Goal: Information Seeking & Learning: Learn about a topic

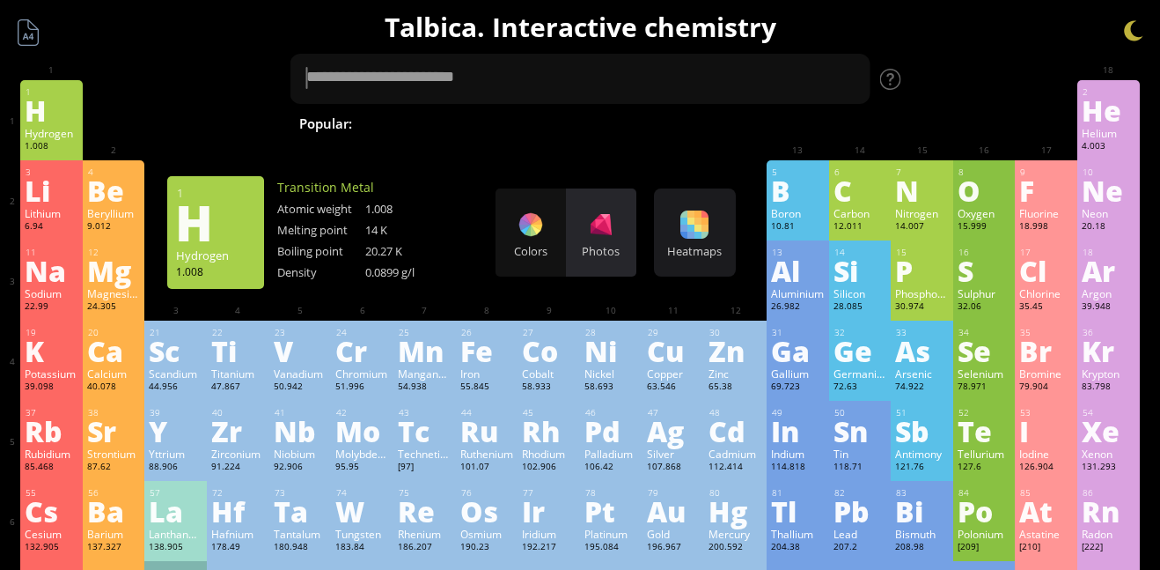
click at [598, 200] on div "Photos" at bounding box center [601, 232] width 70 height 88
click at [610, 217] on div "Colors Photos" at bounding box center [566, 232] width 141 height 88
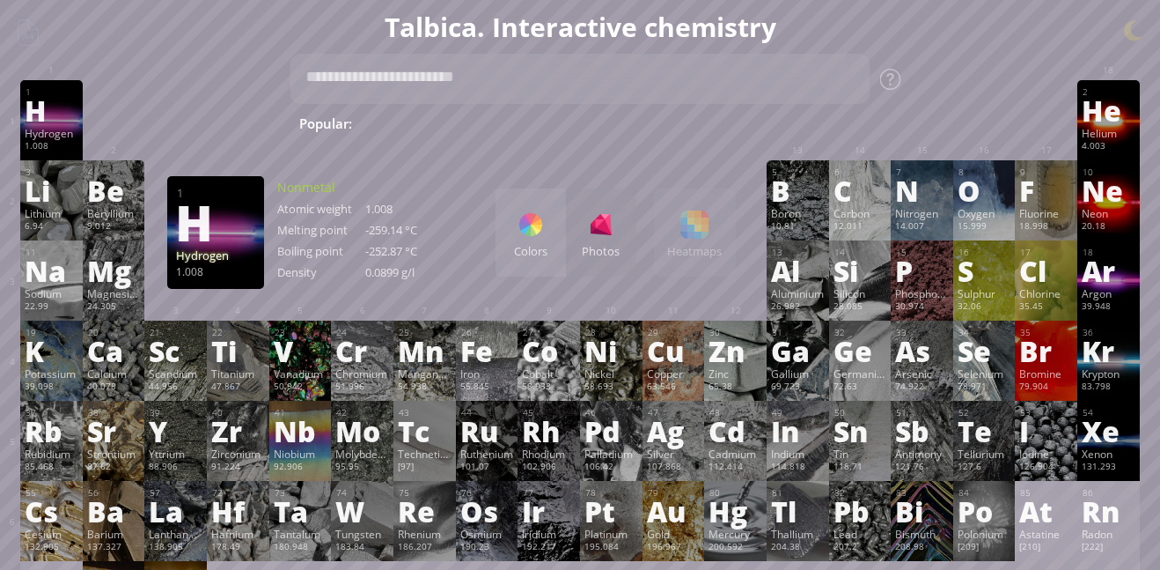
click at [473, 352] on div "Fe" at bounding box center [487, 350] width 54 height 28
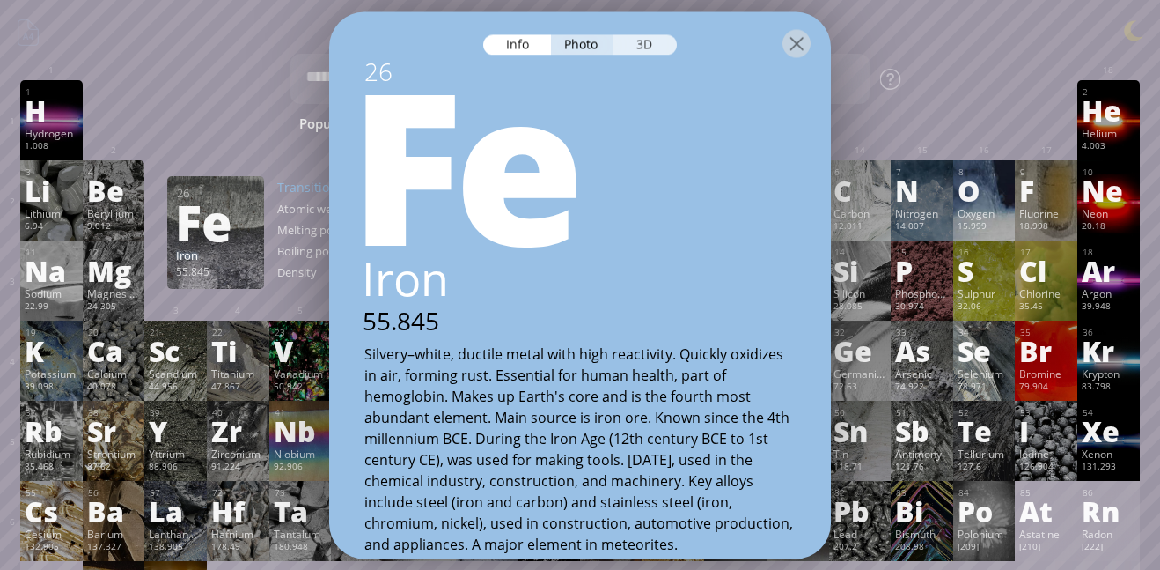
click at [654, 34] on div "3D" at bounding box center [645, 44] width 63 height 20
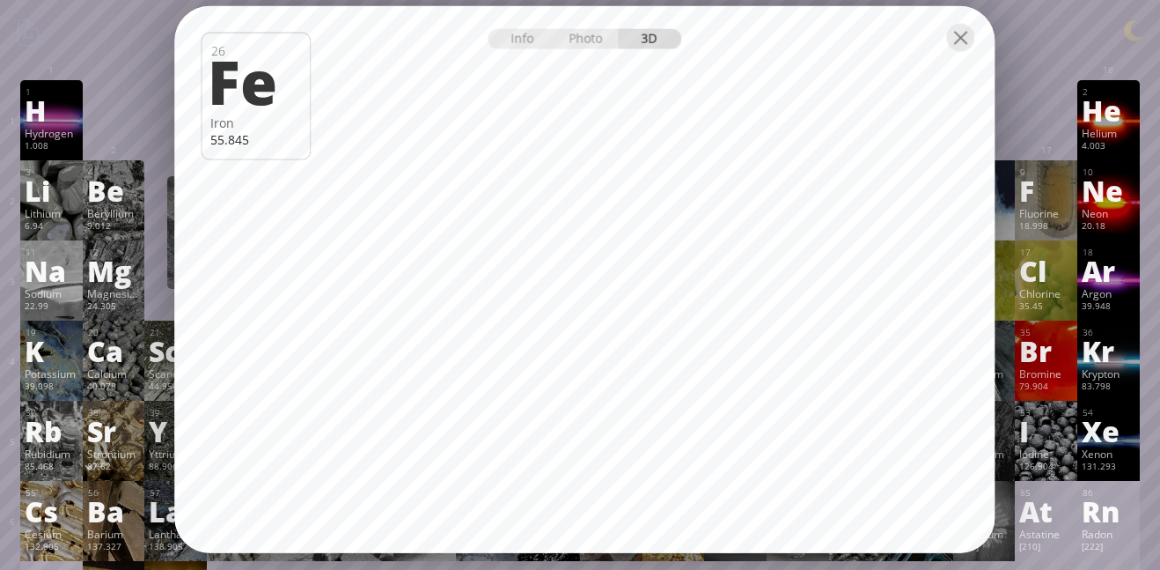
click at [967, 19] on div at bounding box center [584, 36] width 820 height 62
click at [956, 37] on div at bounding box center [960, 37] width 28 height 28
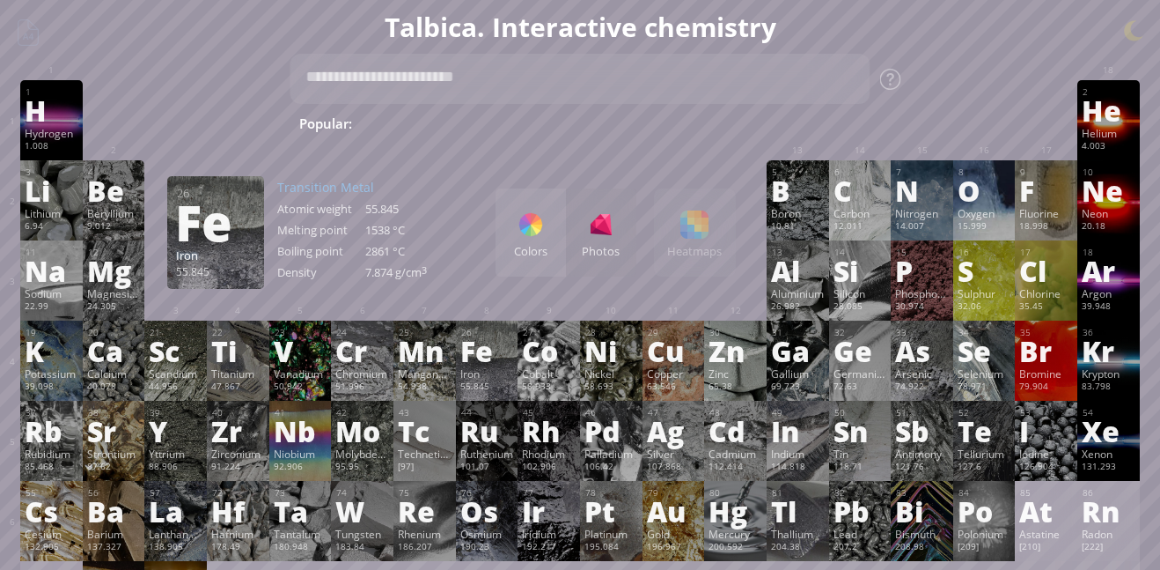
click at [1002, 291] on div "Sulphur" at bounding box center [985, 293] width 54 height 14
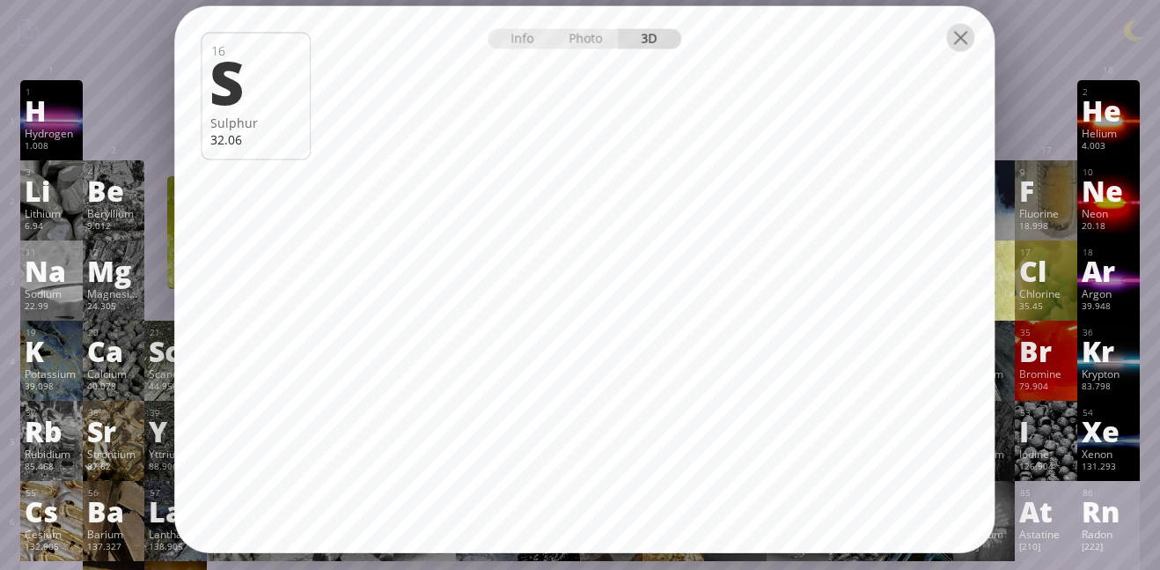
click at [968, 28] on div at bounding box center [960, 37] width 28 height 28
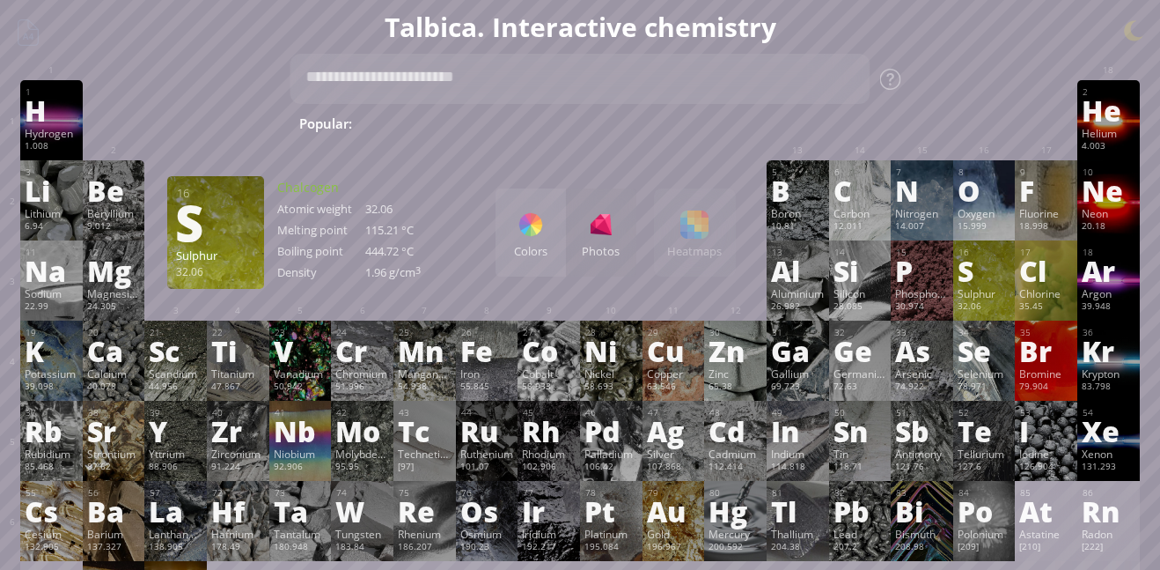
click at [1117, 416] on div "Xe" at bounding box center [1109, 430] width 54 height 28
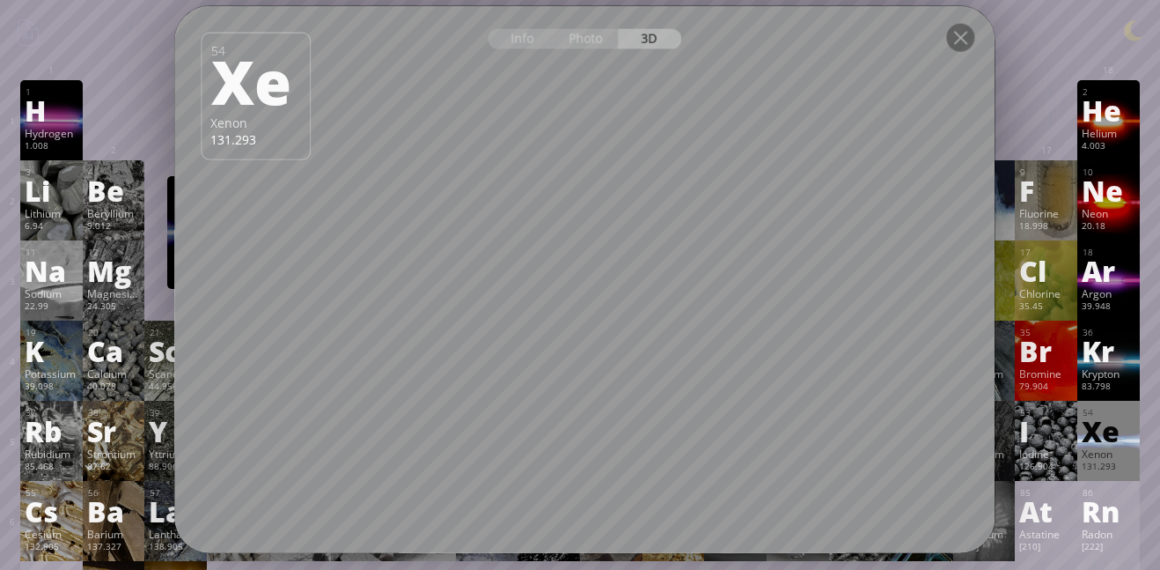
click at [979, 39] on div at bounding box center [584, 36] width 820 height 62
click at [971, 38] on div at bounding box center [960, 37] width 28 height 28
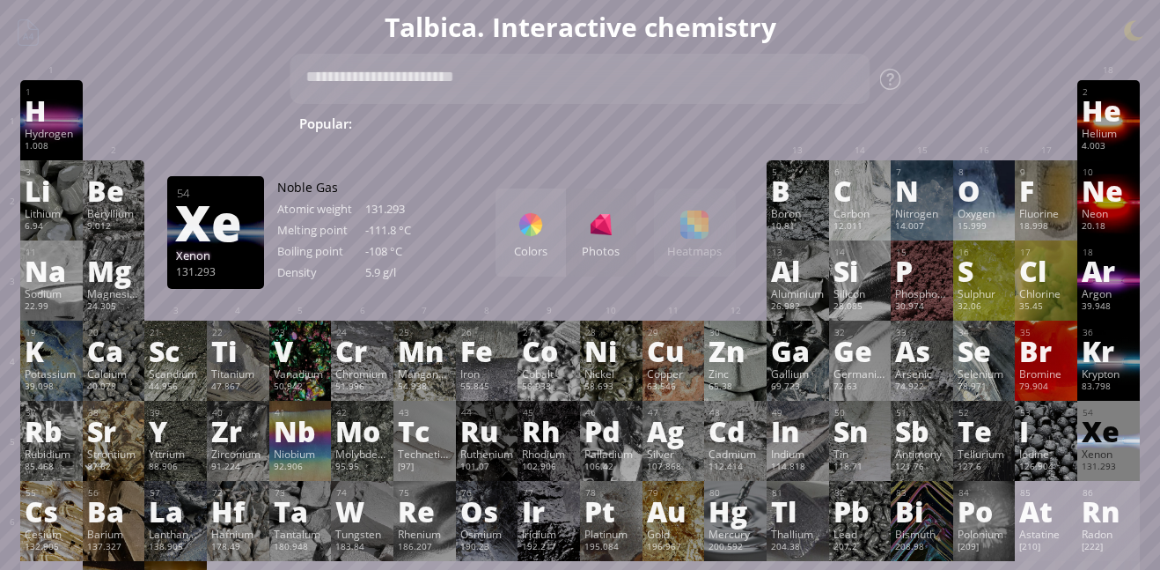
click at [967, 33] on div at bounding box center [960, 37] width 28 height 28
click at [189, 448] on div "Yttrium" at bounding box center [176, 453] width 54 height 14
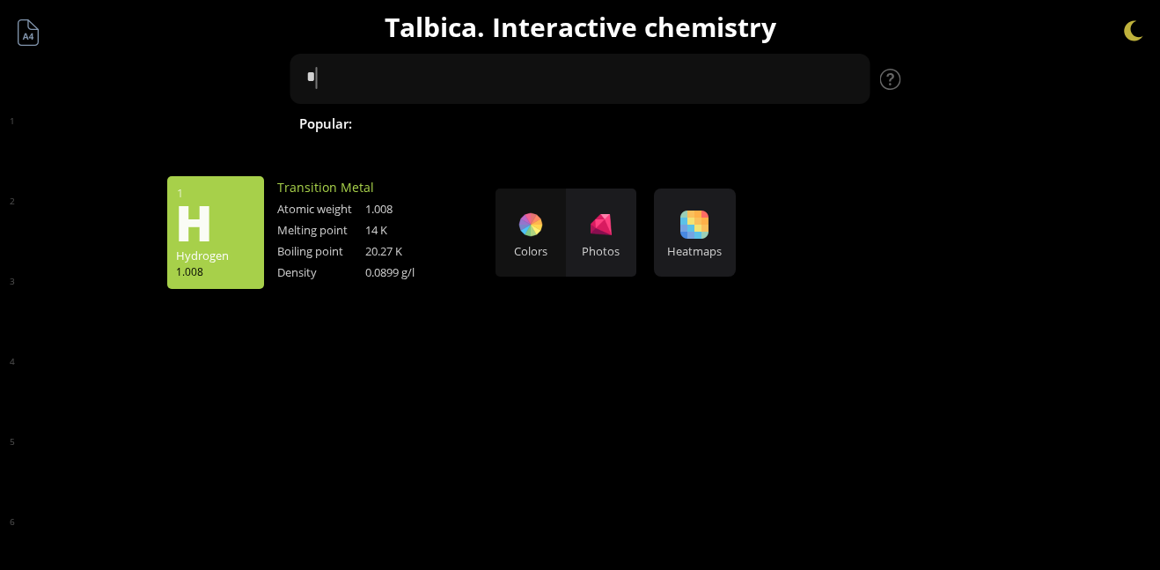
type textarea "*"
